Goal: Task Accomplishment & Management: Manage account settings

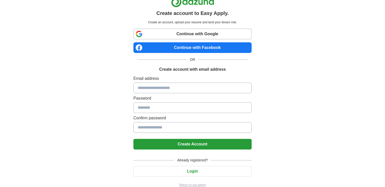
scroll to position [16, 0]
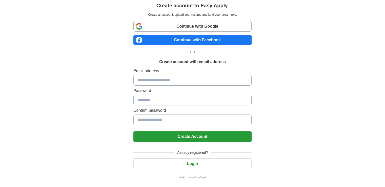
click at [197, 164] on button "Login" at bounding box center [192, 163] width 118 height 11
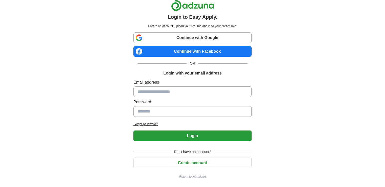
scroll to position [4, 0]
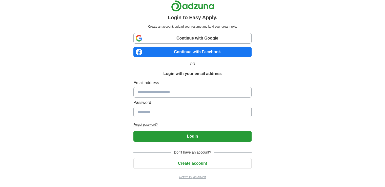
click at [165, 92] on input at bounding box center [192, 92] width 118 height 11
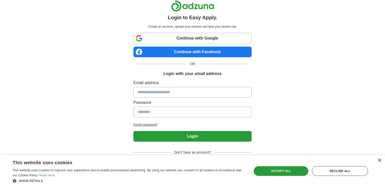
type input "**********"
click at [173, 109] on input at bounding box center [192, 111] width 118 height 11
click at [133, 131] on button "Login" at bounding box center [192, 136] width 118 height 11
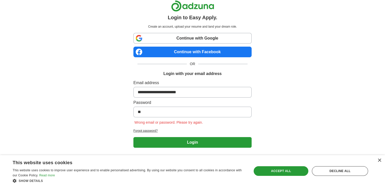
type input "*"
click at [133, 137] on button "Login" at bounding box center [192, 142] width 118 height 11
type input "*"
type input "**********"
click at [133, 137] on button "Login" at bounding box center [192, 142] width 118 height 11
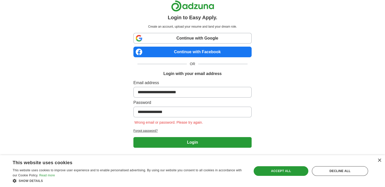
click at [197, 142] on button "Login" at bounding box center [192, 142] width 118 height 11
click at [281, 168] on div "Accept all" at bounding box center [280, 171] width 55 height 10
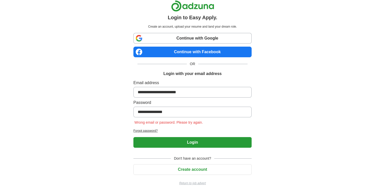
click at [193, 41] on link "Continue with Google" at bounding box center [192, 38] width 118 height 11
